Goal: Transaction & Acquisition: Purchase product/service

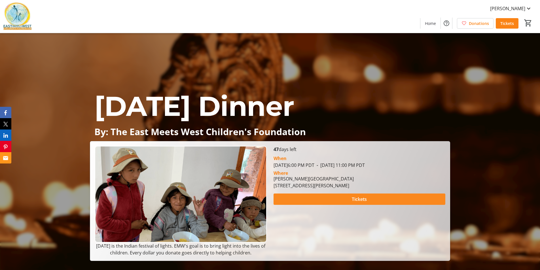
click at [364, 196] on span "Tickets" at bounding box center [359, 199] width 15 height 7
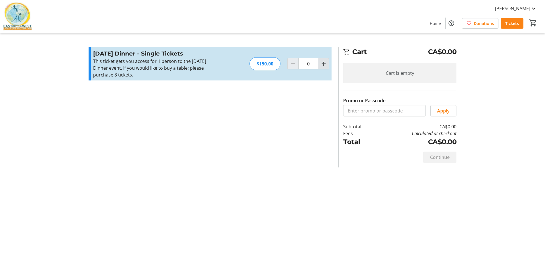
click at [321, 65] on mat-icon "Increment by one" at bounding box center [323, 63] width 7 height 7
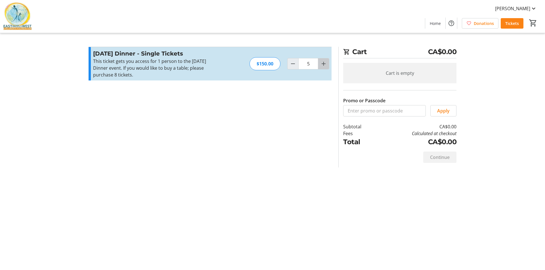
click at [321, 65] on mat-icon "Increment by one" at bounding box center [323, 63] width 7 height 7
type input "8"
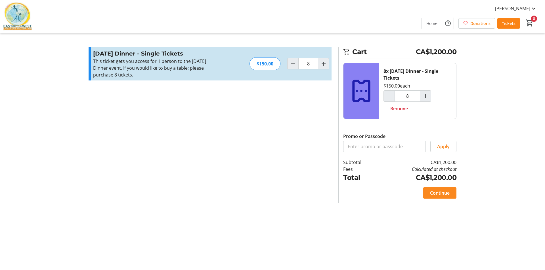
click at [440, 193] on span "Continue" at bounding box center [440, 193] width 20 height 7
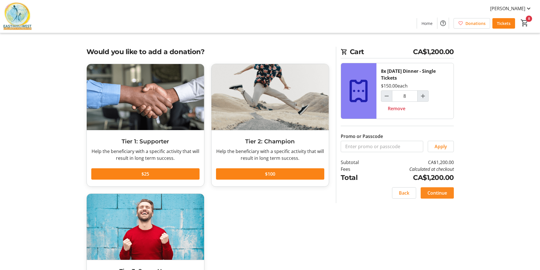
click at [441, 193] on span "Continue" at bounding box center [438, 193] width 20 height 7
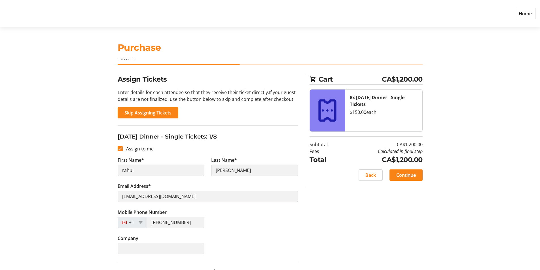
scroll to position [85, 0]
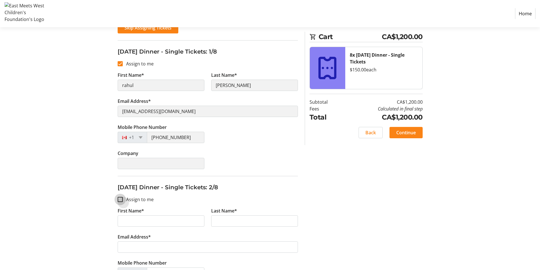
click at [120, 199] on input "Assign to me" at bounding box center [120, 199] width 5 height 5
checkbox input "true"
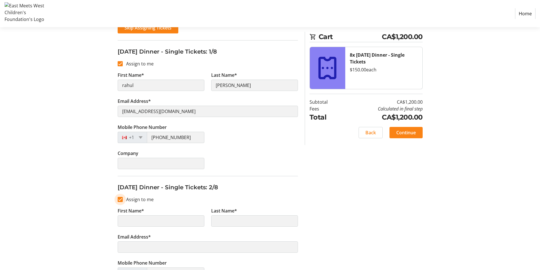
type input "rahul"
type input "[PERSON_NAME]"
type input "[EMAIL_ADDRESS][DOMAIN_NAME]"
type input "[PHONE_NUMBER]"
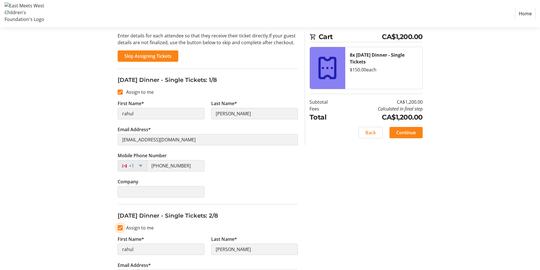
scroll to position [199, 0]
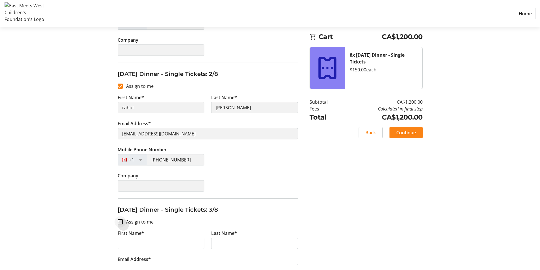
click at [122, 218] on div at bounding box center [120, 222] width 14 height 14
checkbox input "true"
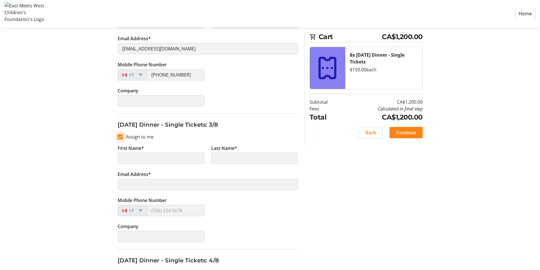
scroll to position [397, 0]
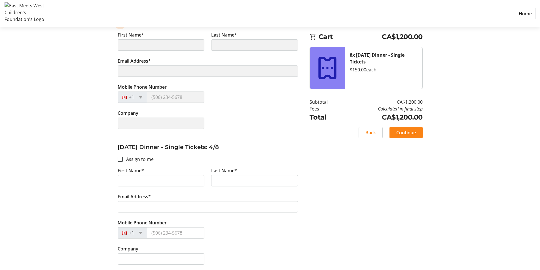
type input "rahul"
type input "[PERSON_NAME]"
type input "[EMAIL_ADDRESS][DOMAIN_NAME]"
type input "[PHONE_NUMBER]"
drag, startPoint x: 122, startPoint y: 159, endPoint x: 119, endPoint y: 167, distance: 9.2
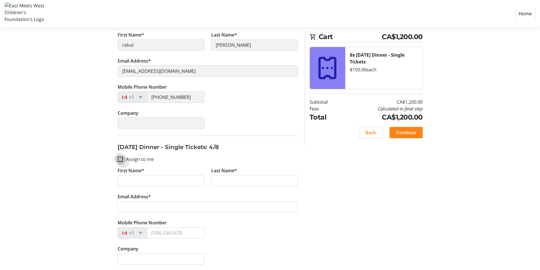
click at [122, 159] on input "Assign to me" at bounding box center [120, 159] width 5 height 5
checkbox input "true"
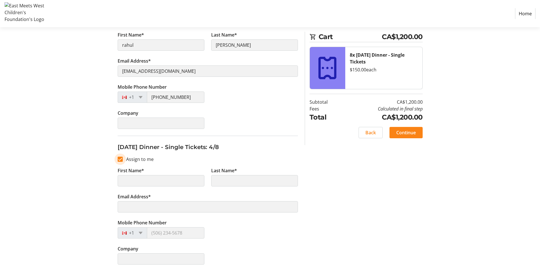
scroll to position [511, 0]
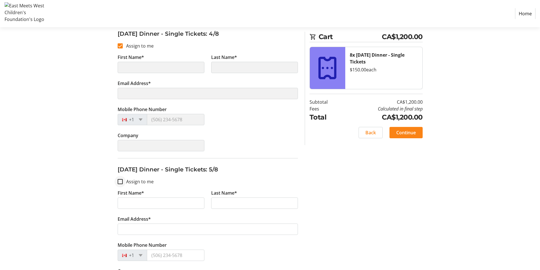
click at [123, 180] on div at bounding box center [120, 182] width 14 height 14
checkbox input "true"
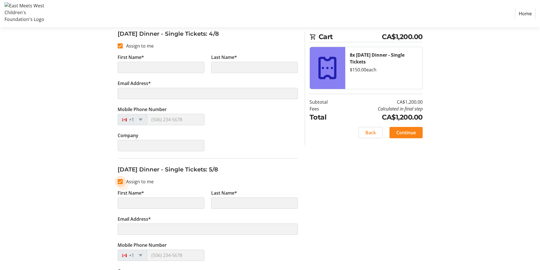
type input "rahul"
type input "[PERSON_NAME]"
type input "[EMAIL_ADDRESS][DOMAIN_NAME]"
type input "[PHONE_NUMBER]"
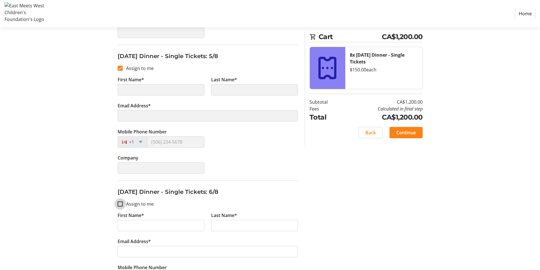
type input "rahul"
type input "[PERSON_NAME]"
type input "[EMAIL_ADDRESS][DOMAIN_NAME]"
type input "[PHONE_NUMBER]"
click at [121, 204] on input "Assign to me" at bounding box center [120, 204] width 5 height 5
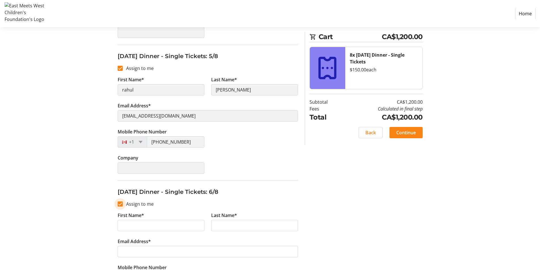
checkbox input "true"
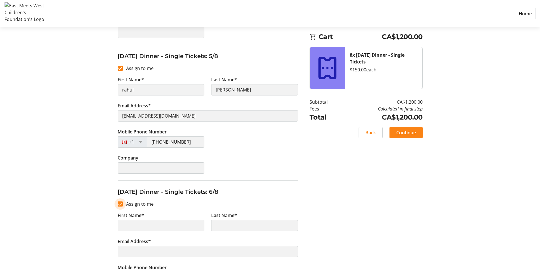
scroll to position [738, 0]
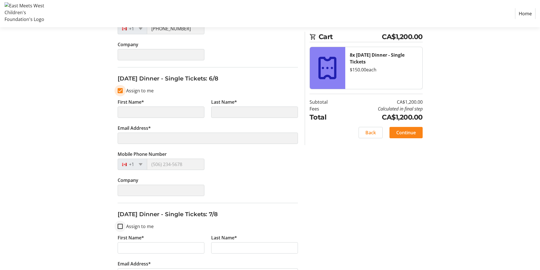
type input "rahul"
type input "[PERSON_NAME]"
type input "[EMAIL_ADDRESS][DOMAIN_NAME]"
type input "[PHONE_NUMBER]"
click at [121, 225] on input "Assign to me" at bounding box center [120, 226] width 5 height 5
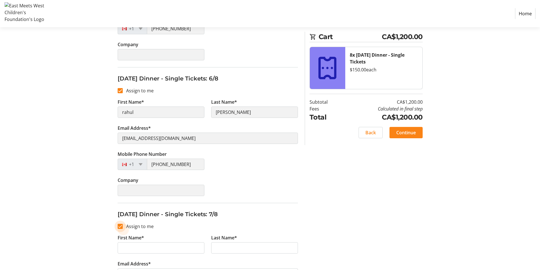
checkbox input "true"
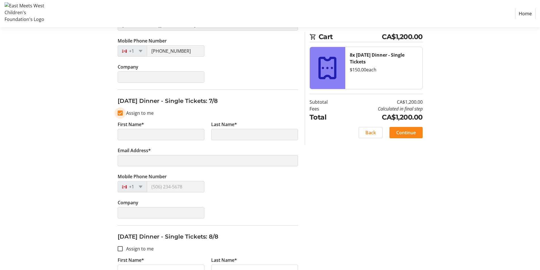
type input "rahul"
type input "[PERSON_NAME]"
type input "[EMAIL_ADDRESS][DOMAIN_NAME]"
type input "[PHONE_NUMBER]"
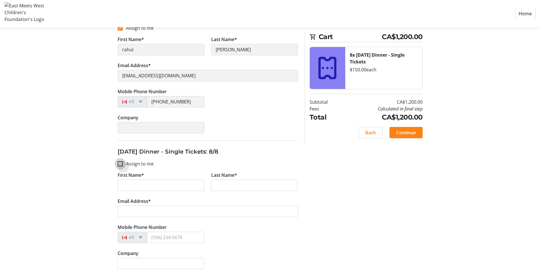
click at [120, 165] on input "Assign to me" at bounding box center [120, 163] width 5 height 5
checkbox input "true"
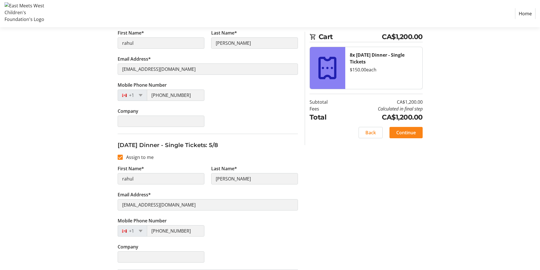
type input "rahul"
type input "[PERSON_NAME]"
type input "[EMAIL_ADDRESS][DOMAIN_NAME]"
type input "[PHONE_NUMBER]"
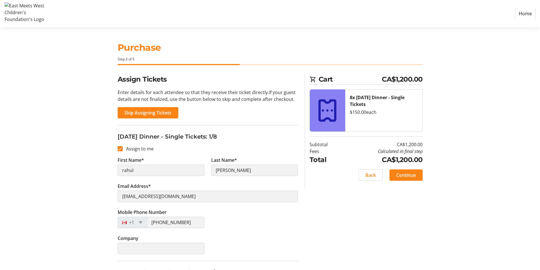
scroll to position [28, 0]
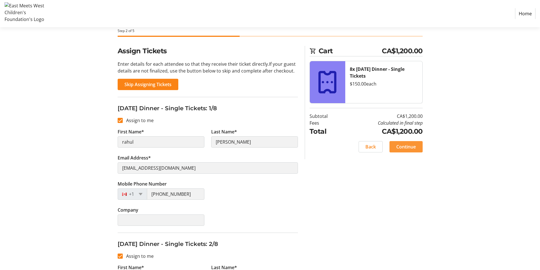
click at [407, 146] on span "Continue" at bounding box center [407, 147] width 20 height 7
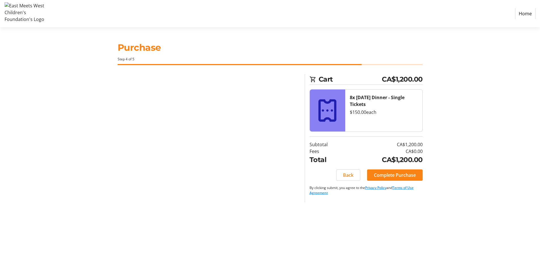
scroll to position [0, 0]
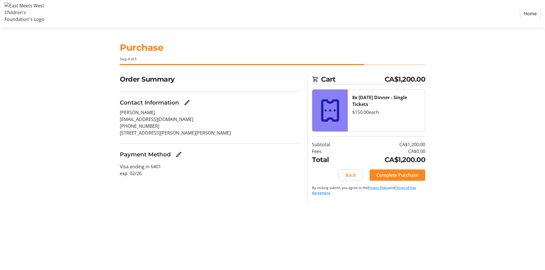
click at [412, 176] on span "Complete Purchase" at bounding box center [397, 175] width 42 height 7
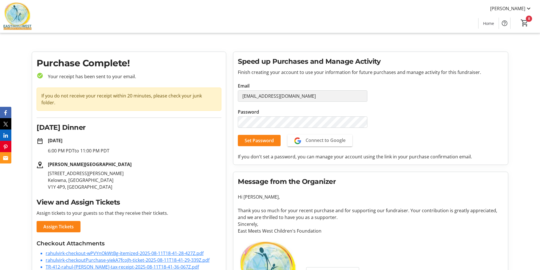
scroll to position [62, 0]
